Goal: Task Accomplishment & Management: Manage account settings

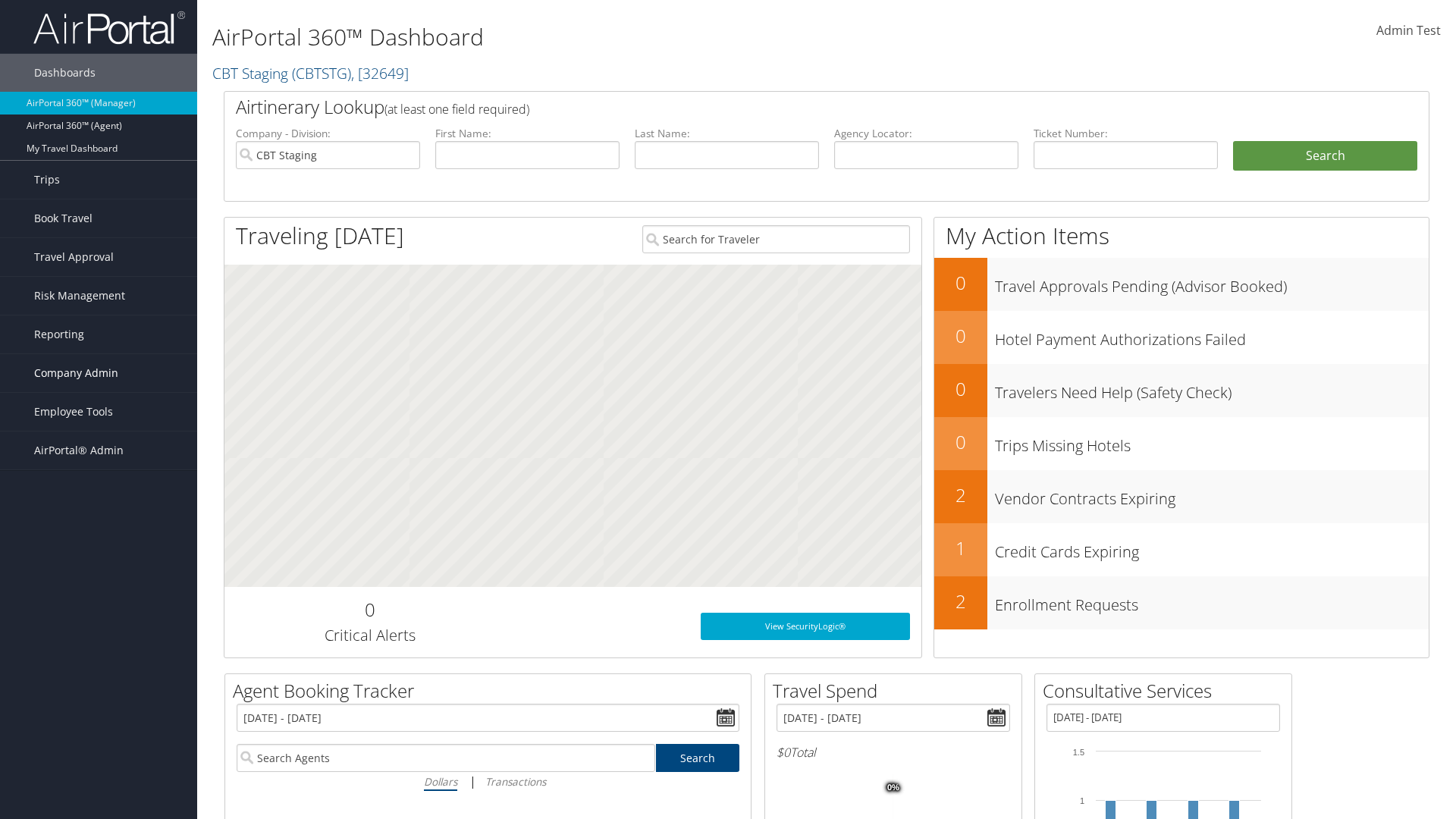
click at [98, 373] on span "Company Admin" at bounding box center [76, 373] width 84 height 38
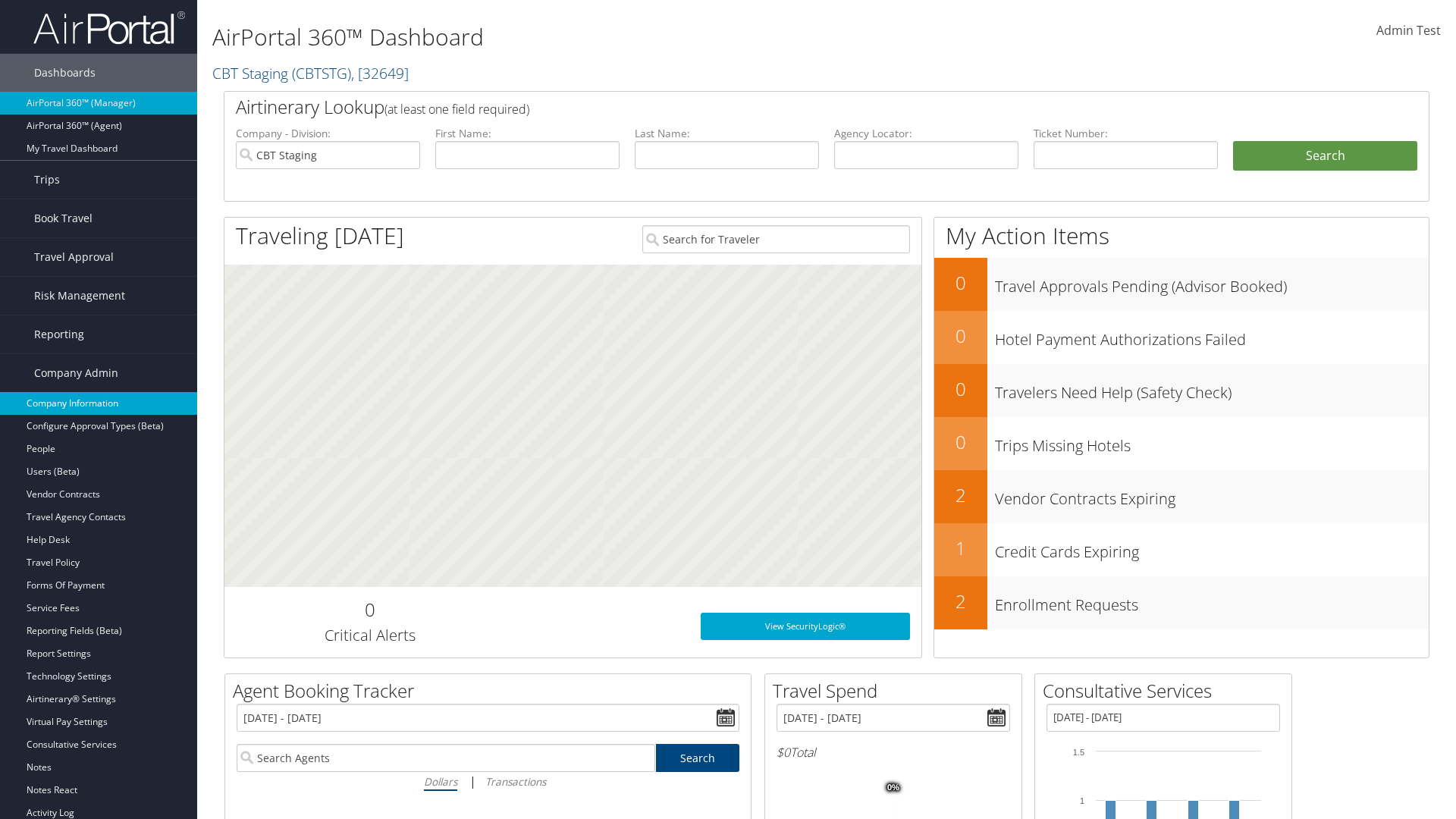
click at [98, 404] on link "Company Information" at bounding box center [98, 403] width 197 height 23
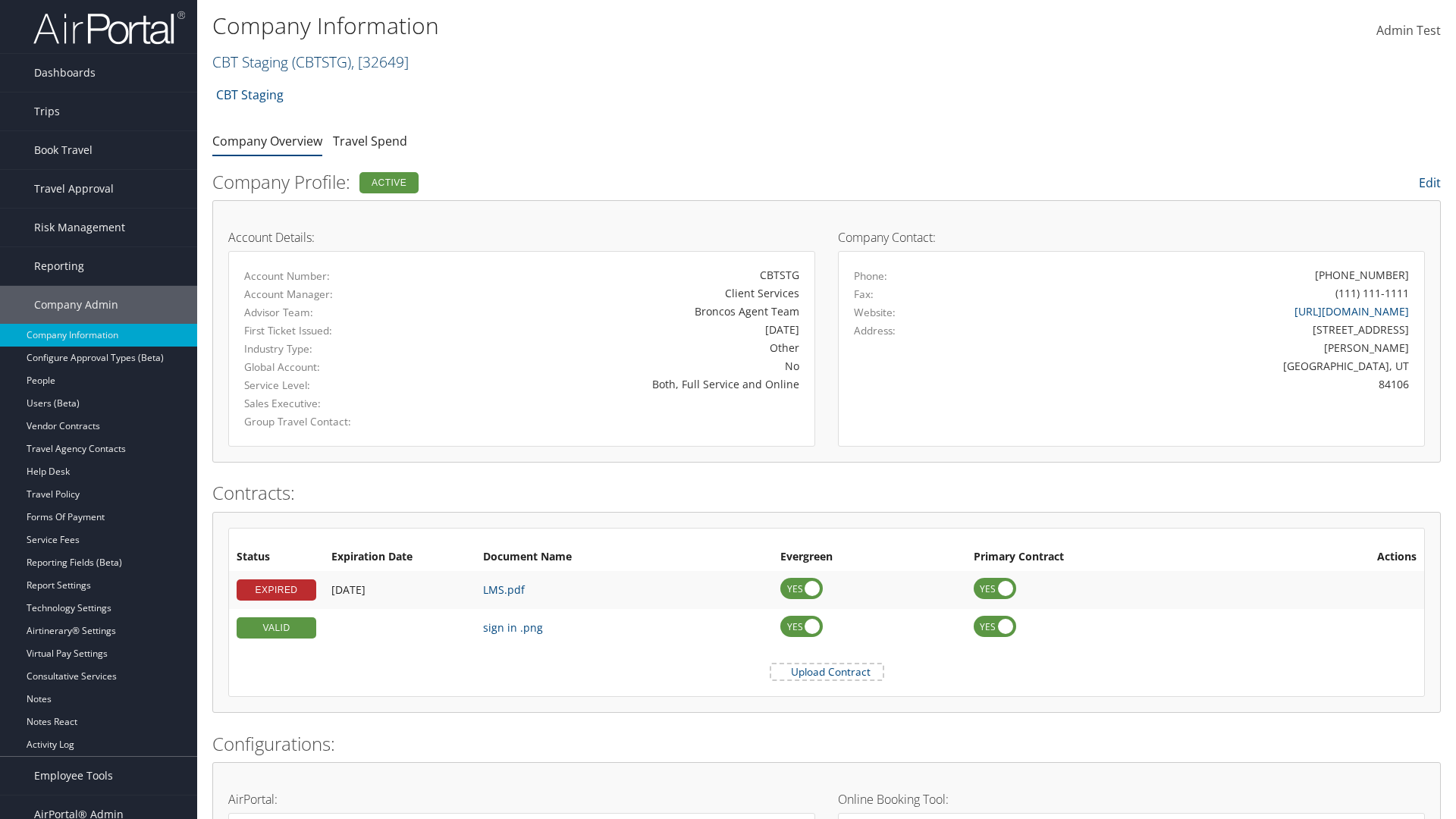
click at [250, 61] on link "CBT Staging ( CBTSTG ) , [ 32649 ]" at bounding box center [311, 61] width 197 height 21
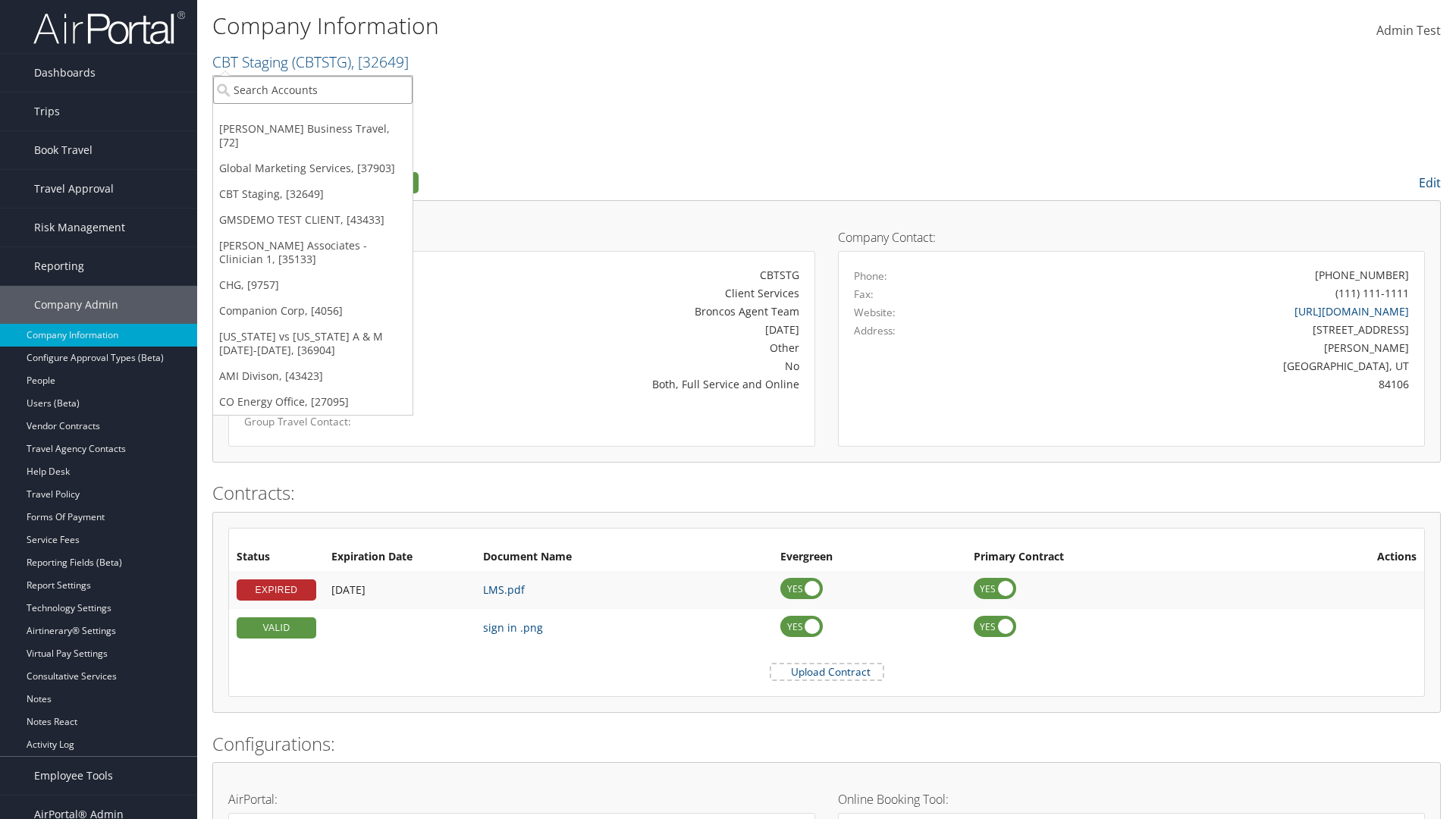
click at [312, 89] on input "search" at bounding box center [312, 89] width 199 height 28
type input "[PERSON_NAME] Business Travel"
